Goal: Obtain resource: Download file/media

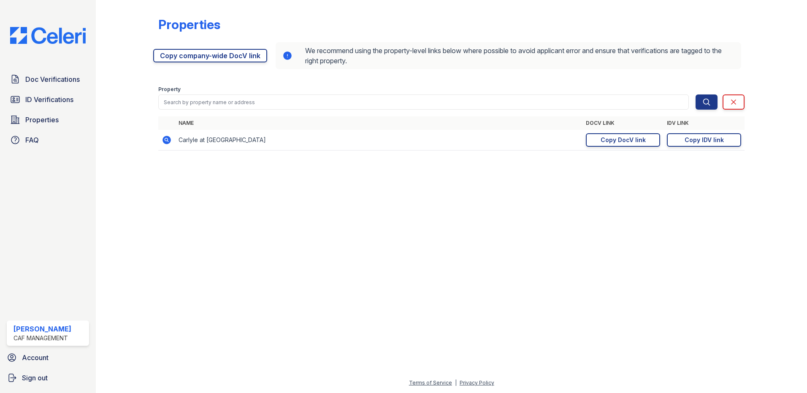
click at [63, 71] on link "Doc Verifications" at bounding box center [48, 79] width 82 height 17
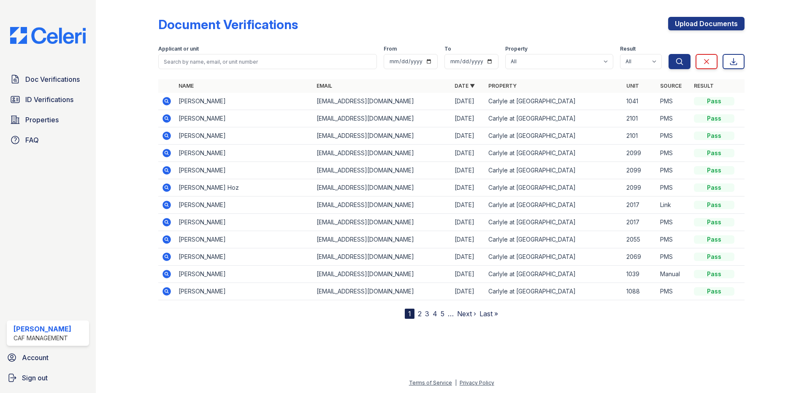
click at [165, 100] on icon at bounding box center [167, 101] width 10 height 10
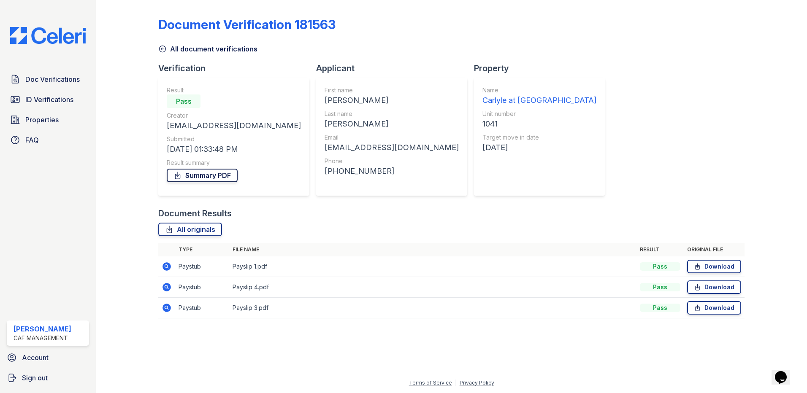
click at [216, 175] on link "Summary PDF" at bounding box center [202, 176] width 71 height 14
